Goal: Transaction & Acquisition: Purchase product/service

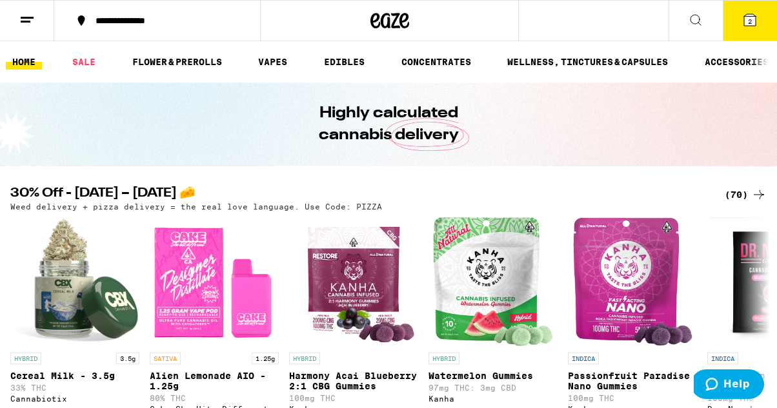
scroll to position [55, 0]
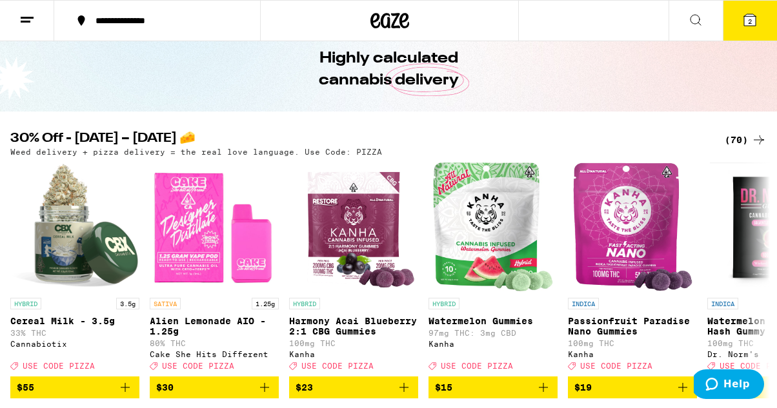
click at [743, 132] on div "(70)" at bounding box center [745, 139] width 42 height 15
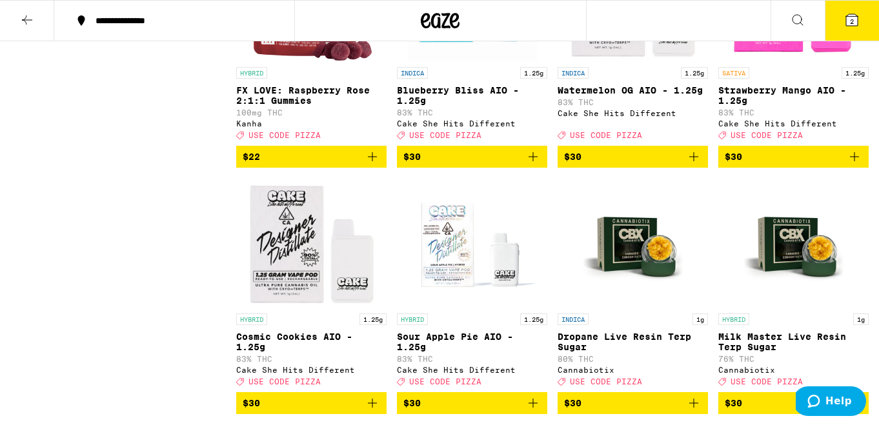
scroll to position [2948, 0]
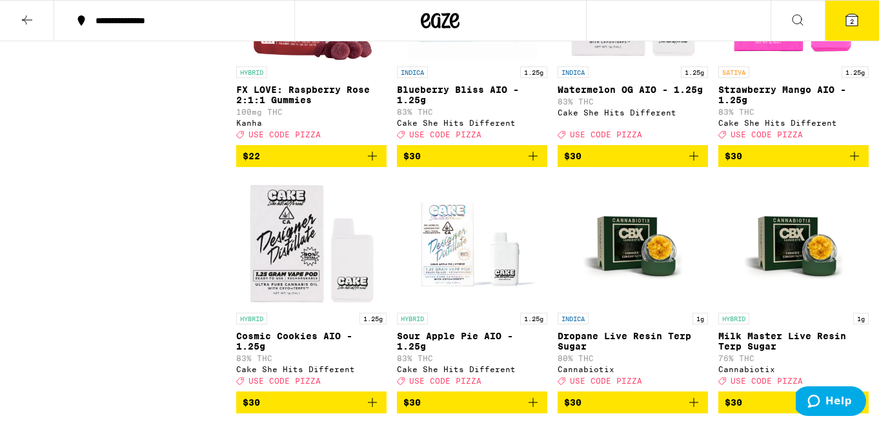
click at [692, 161] on icon "Add to bag" at bounding box center [693, 156] width 9 height 9
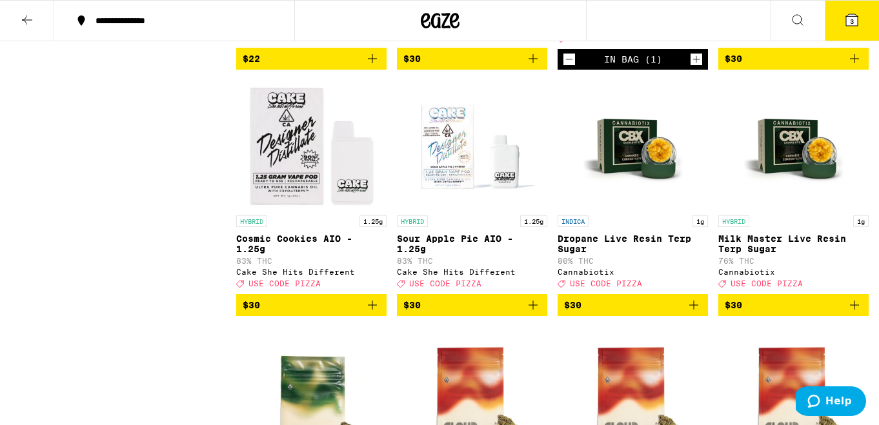
scroll to position [3059, 0]
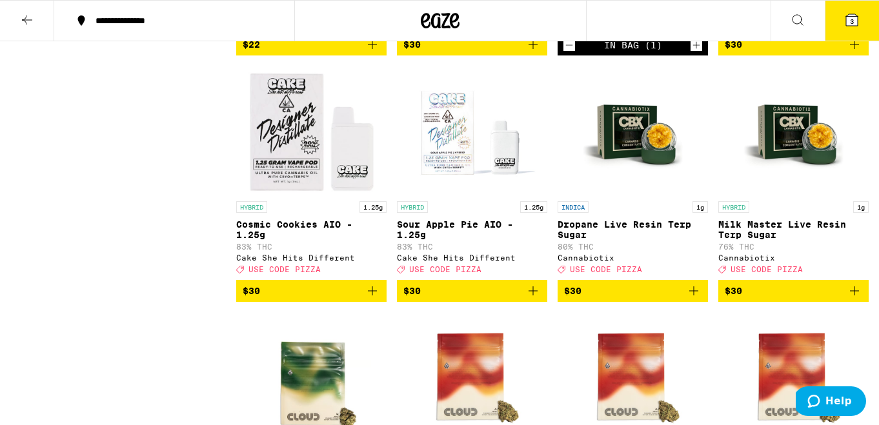
click at [376, 299] on icon "Add to bag" at bounding box center [371, 290] width 15 height 15
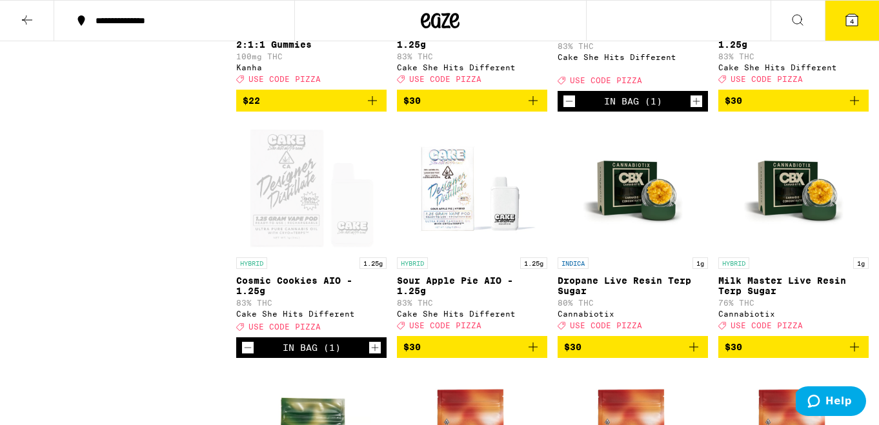
scroll to position [2939, 0]
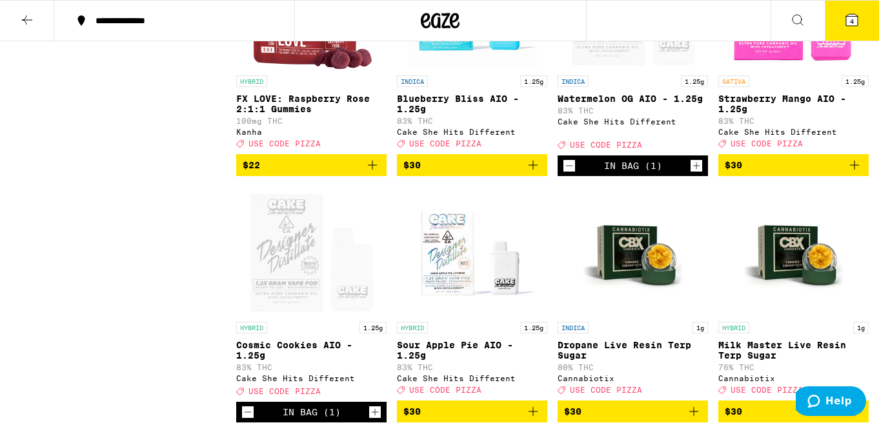
click at [535, 173] on icon "Add to bag" at bounding box center [532, 164] width 15 height 15
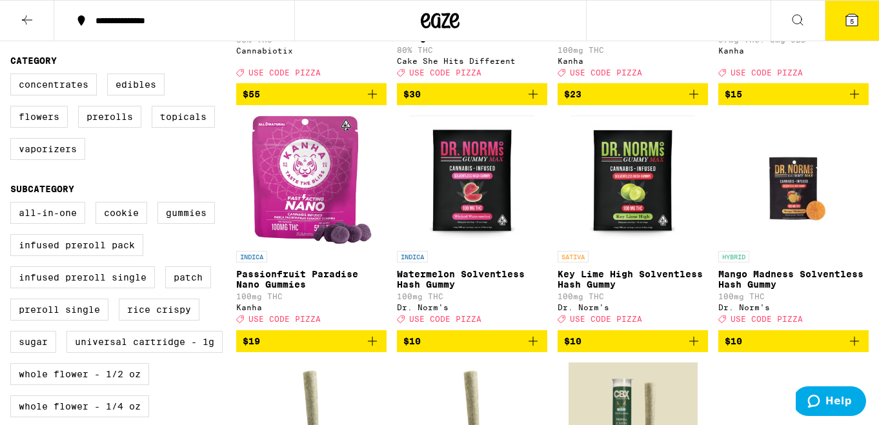
scroll to position [0, 0]
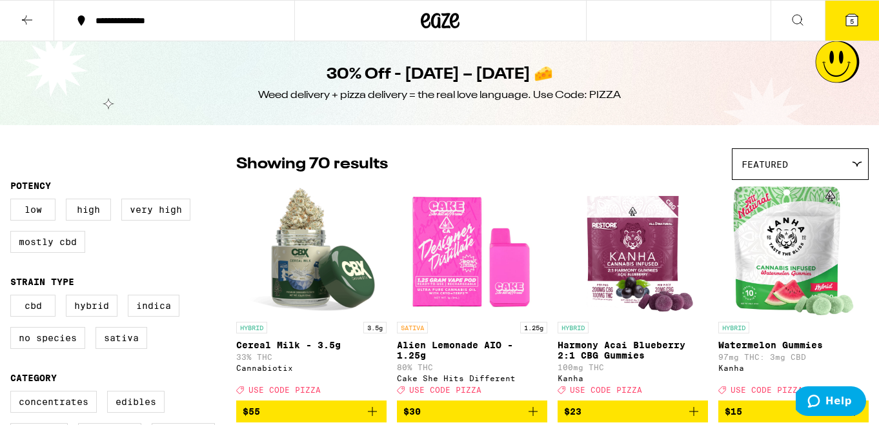
click at [776, 14] on icon at bounding box center [852, 20] width 12 height 12
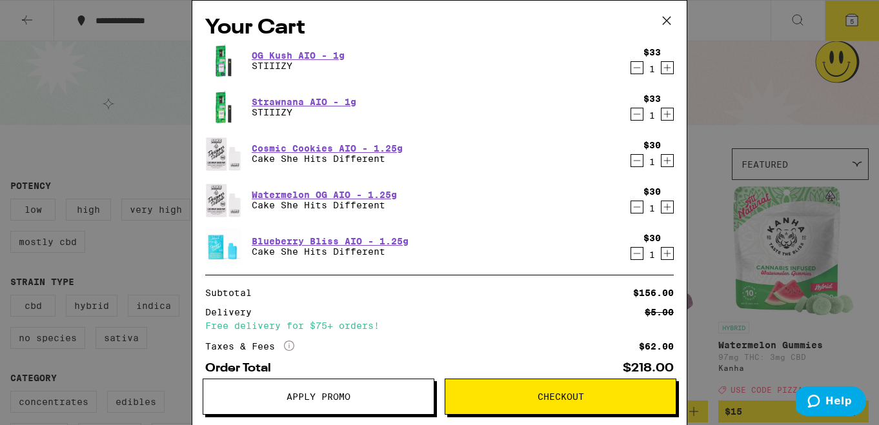
click at [644, 112] on div "1" at bounding box center [651, 115] width 17 height 10
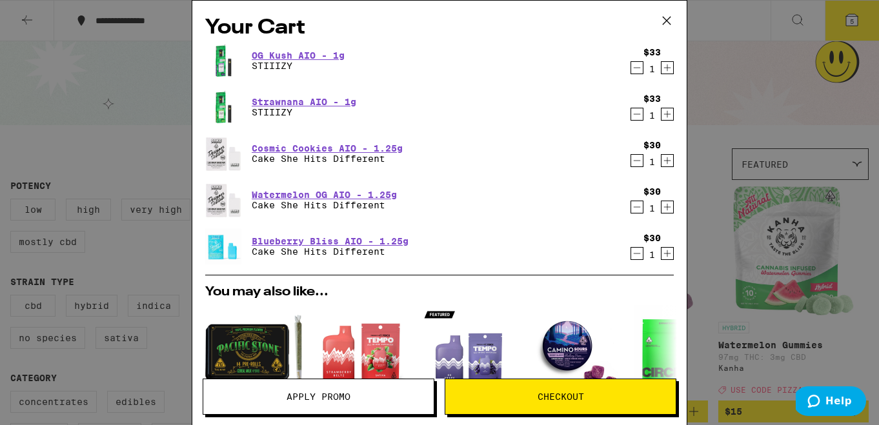
click at [632, 113] on icon "Decrement" at bounding box center [637, 113] width 12 height 15
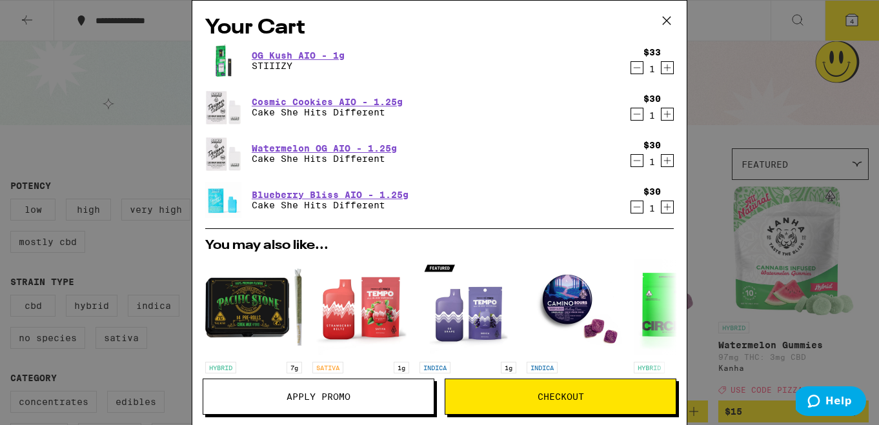
click at [635, 68] on icon "Decrement" at bounding box center [637, 68] width 7 height 0
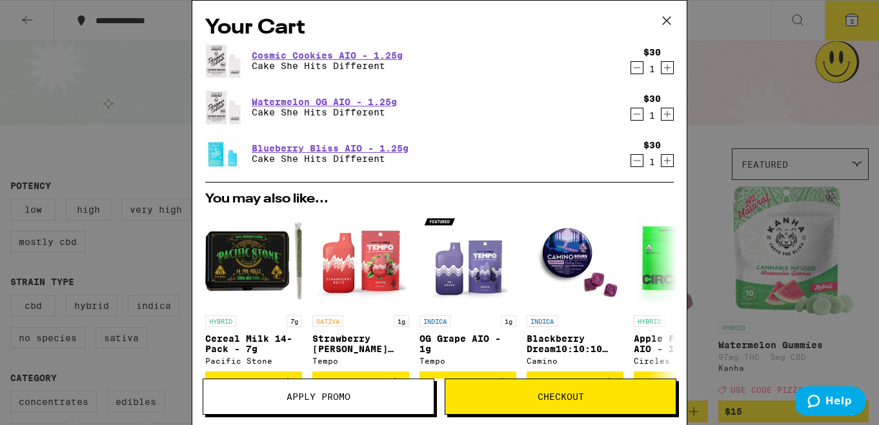
click at [666, 17] on icon at bounding box center [666, 20] width 19 height 19
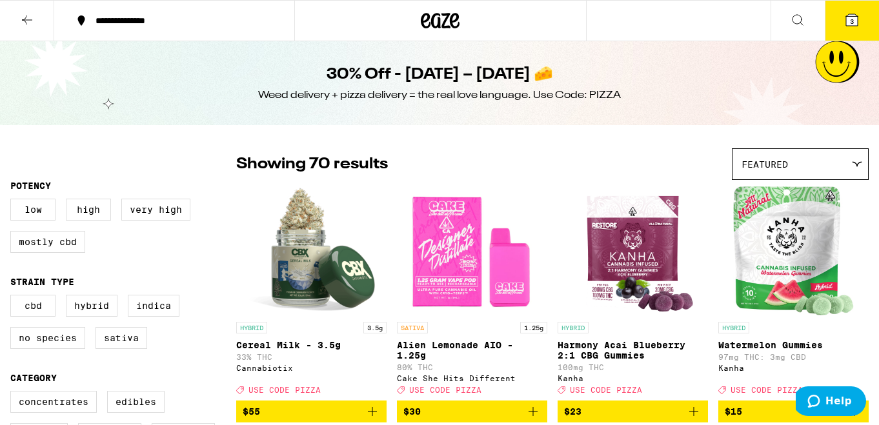
click at [776, 17] on icon at bounding box center [851, 19] width 15 height 15
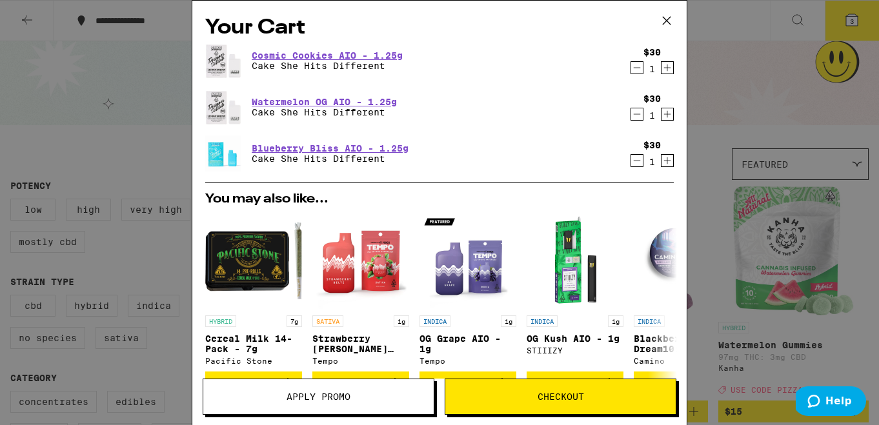
click at [337, 397] on span "Apply Promo" at bounding box center [318, 396] width 64 height 9
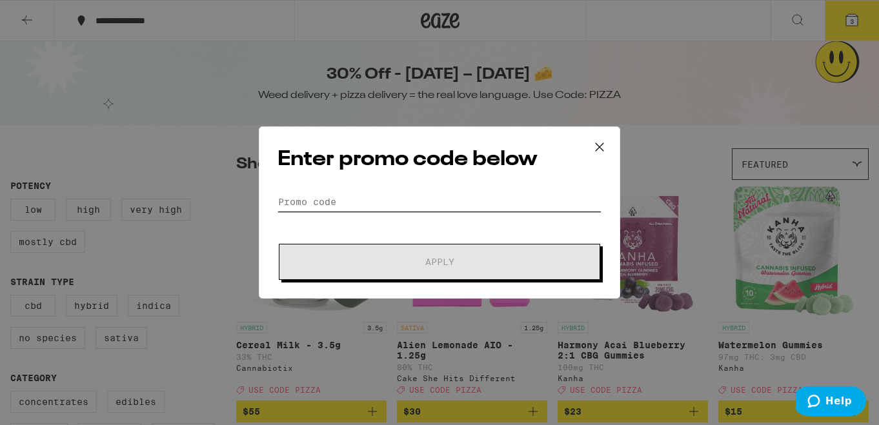
click at [381, 199] on input "Promo Code" at bounding box center [439, 201] width 324 height 19
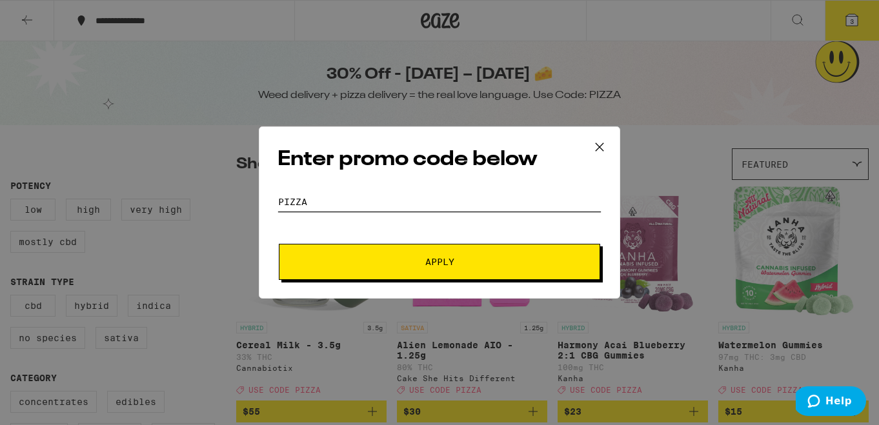
type input "pizza"
click at [459, 266] on button "Apply" at bounding box center [439, 262] width 321 height 36
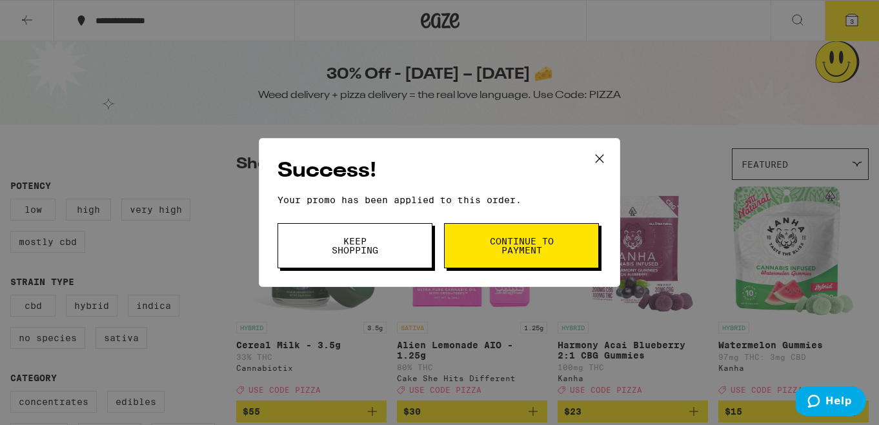
click at [494, 239] on span "Continue to payment" at bounding box center [521, 246] width 66 height 18
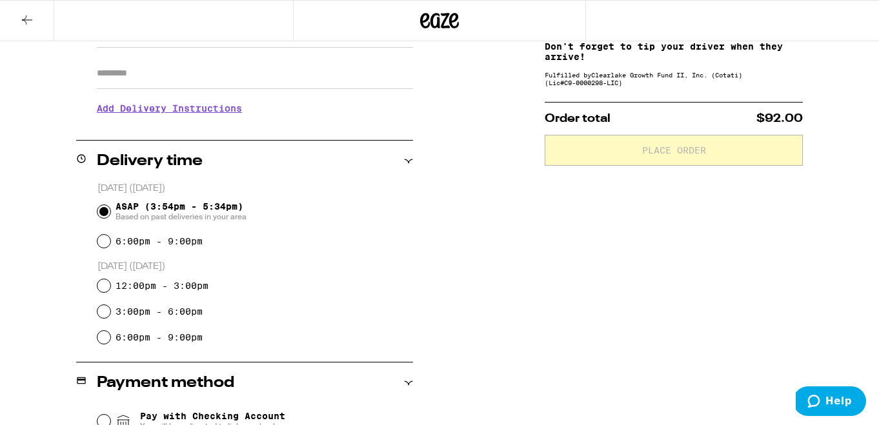
scroll to position [249, 0]
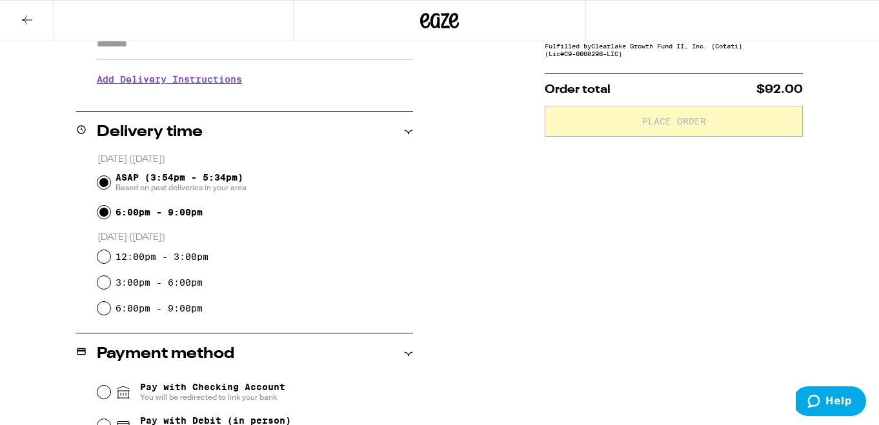
click at [103, 213] on input "6:00pm - 9:00pm" at bounding box center [103, 212] width 13 height 13
radio input "true"
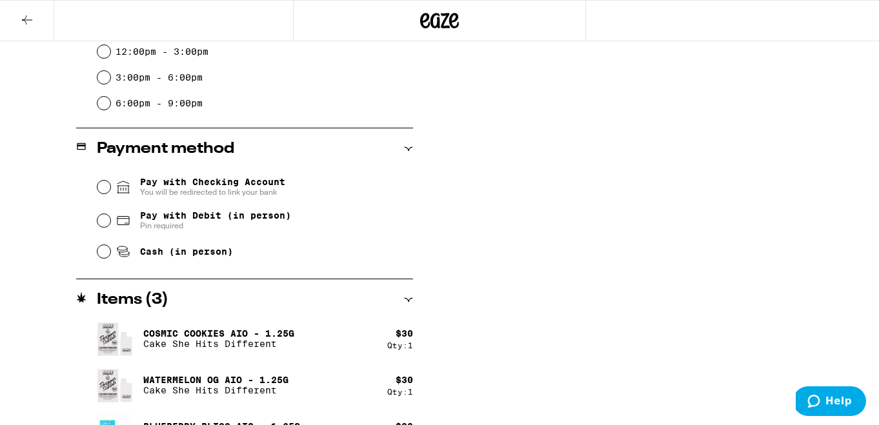
scroll to position [455, 0]
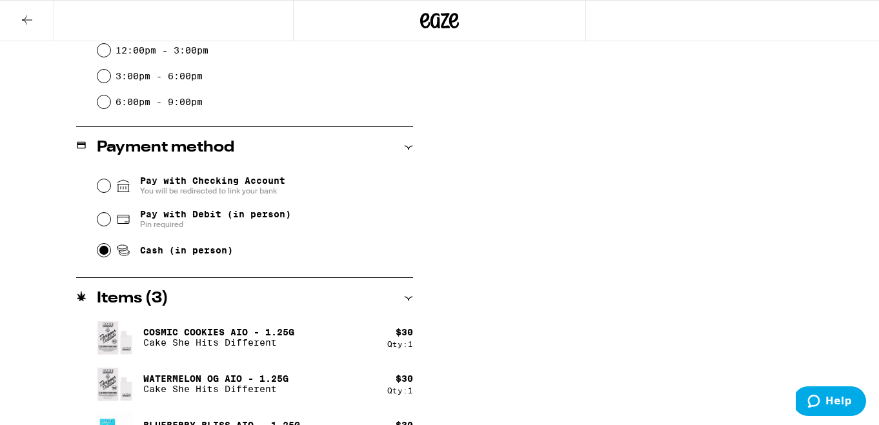
click at [104, 252] on input "Cash (in person)" at bounding box center [103, 250] width 13 height 13
radio input "true"
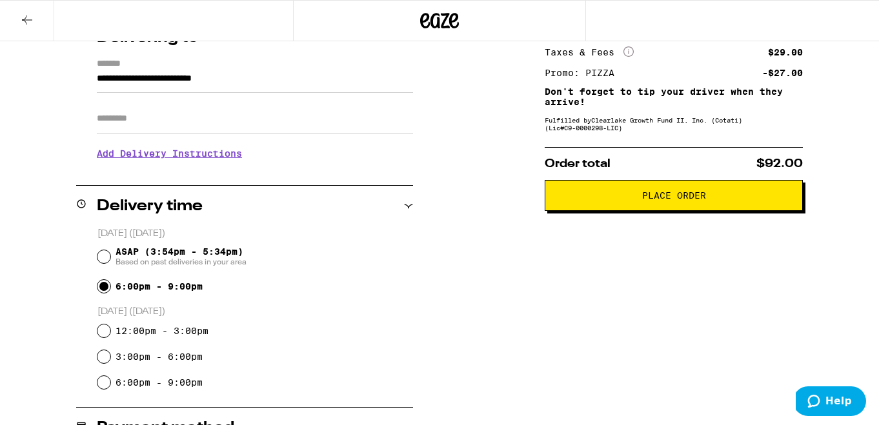
scroll to position [42, 0]
